Goal: Task Accomplishment & Management: Use online tool/utility

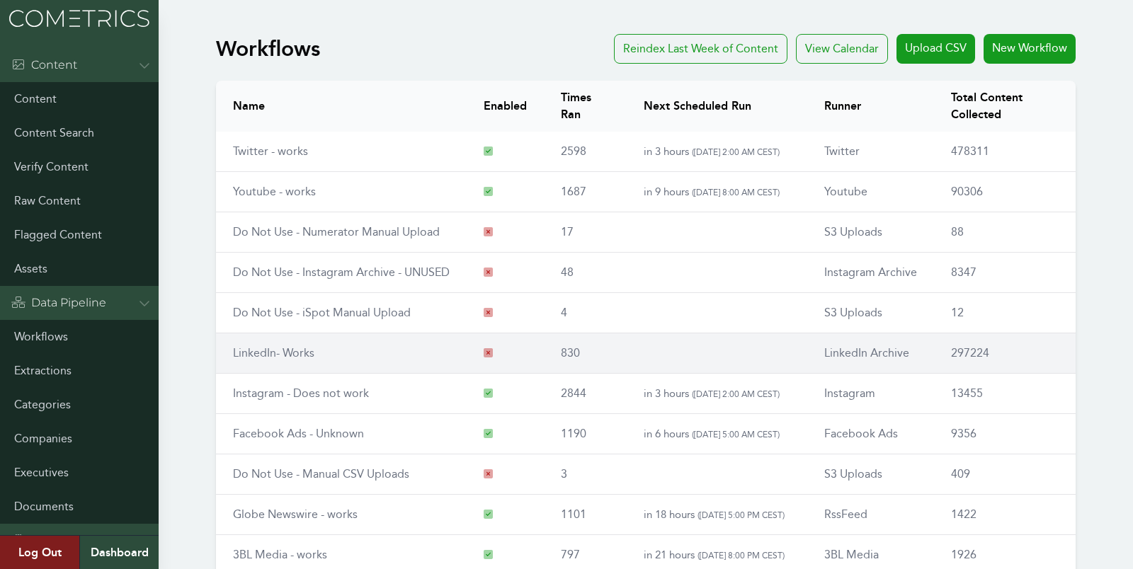
click at [271, 347] on link "LinkedIn- Works" at bounding box center [273, 352] width 81 height 13
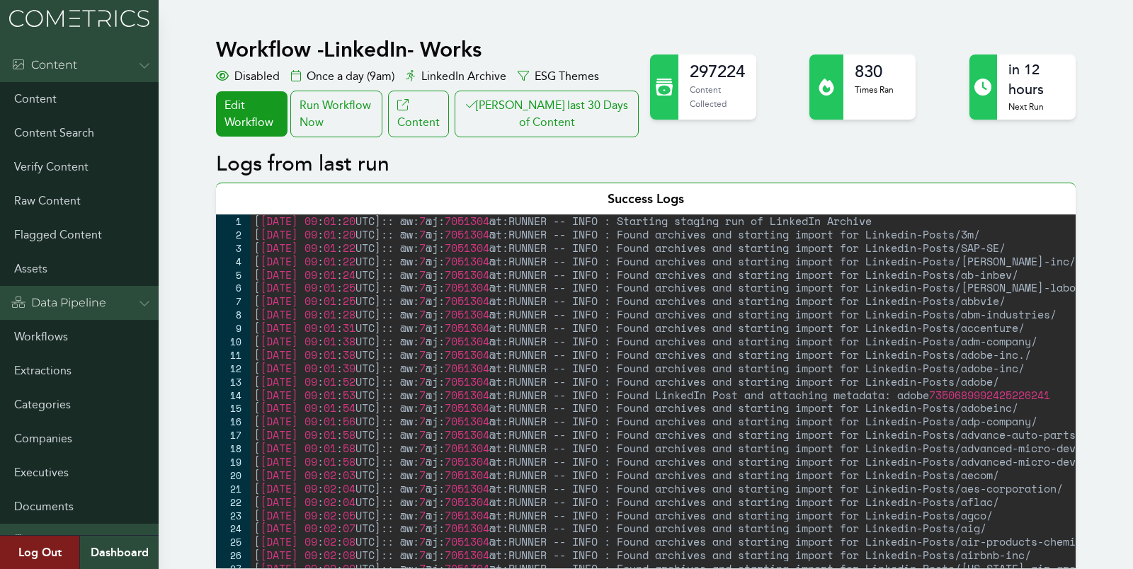
click at [321, 93] on div "Run Workflow Now" at bounding box center [336, 114] width 92 height 47
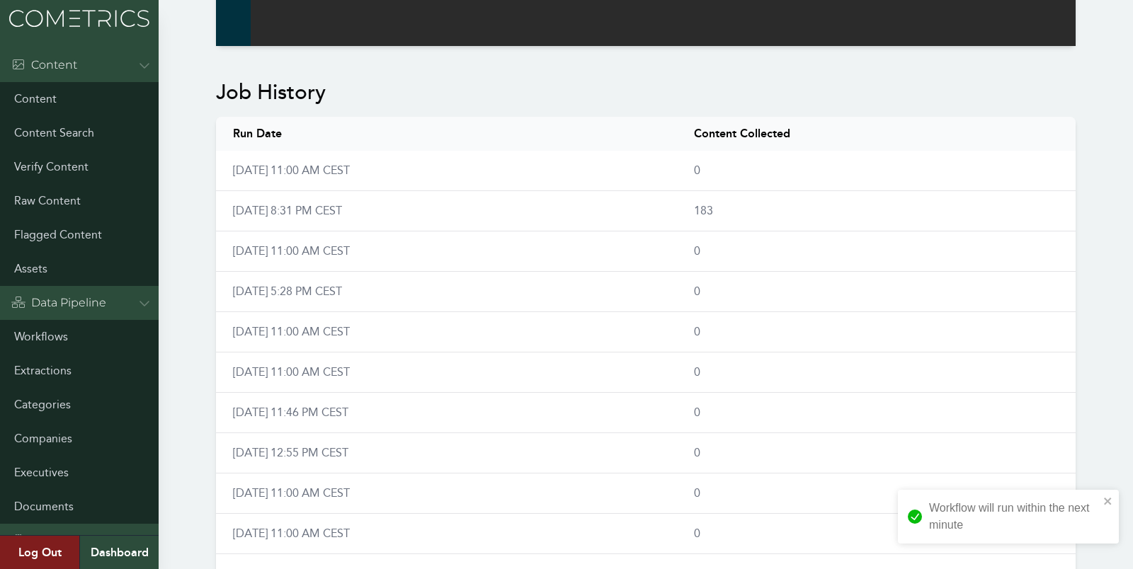
scroll to position [927, 0]
